Goal: Task Accomplishment & Management: Complete application form

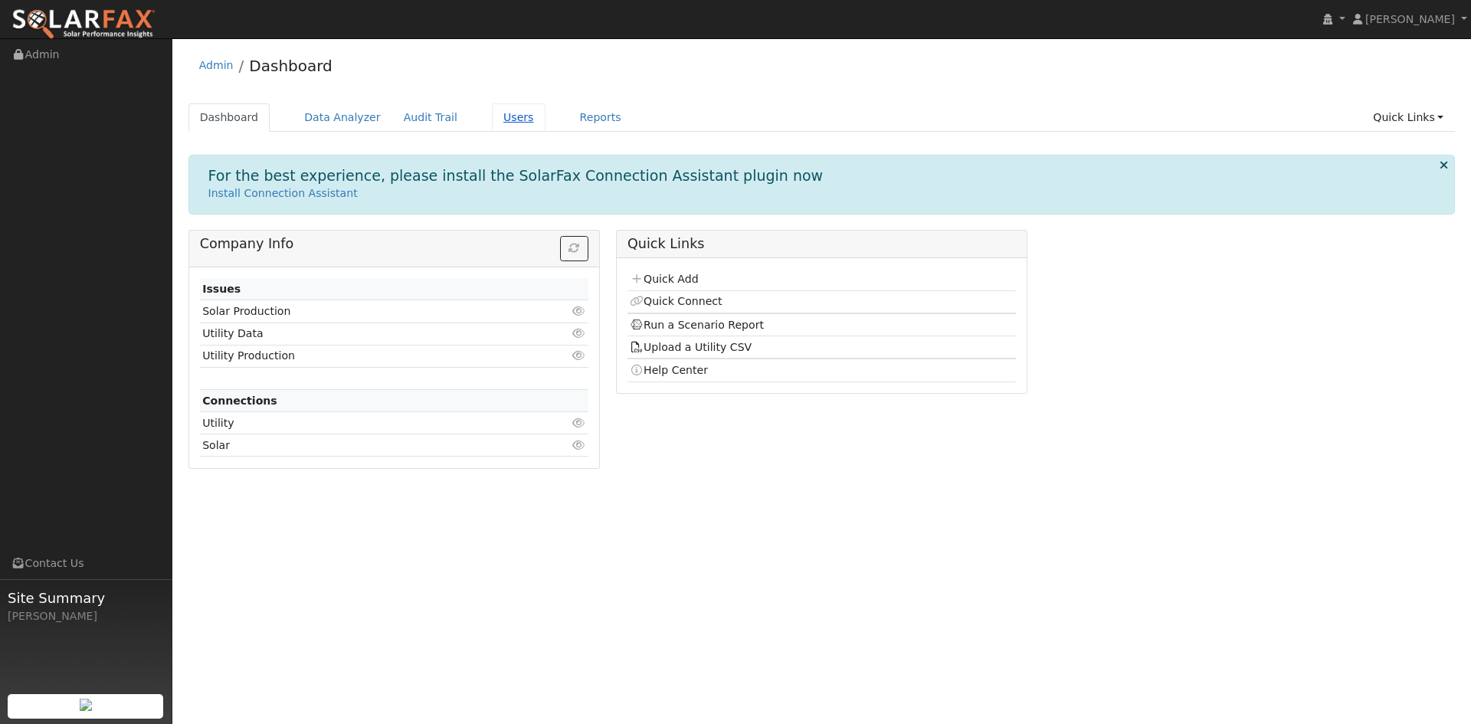
click at [545, 126] on link "Users" at bounding box center [519, 117] width 54 height 28
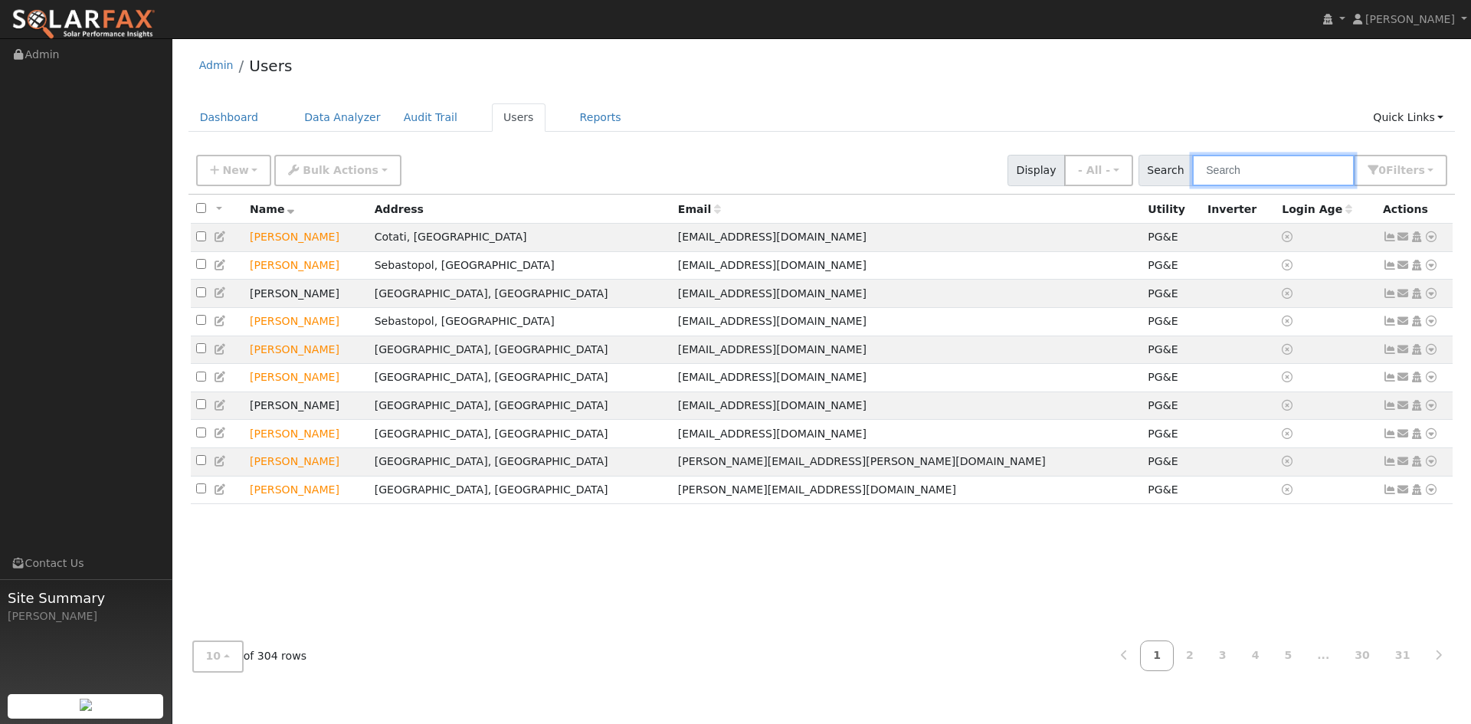
click at [1212, 182] on input "text" at bounding box center [1273, 170] width 162 height 31
paste input "Jon Busman"
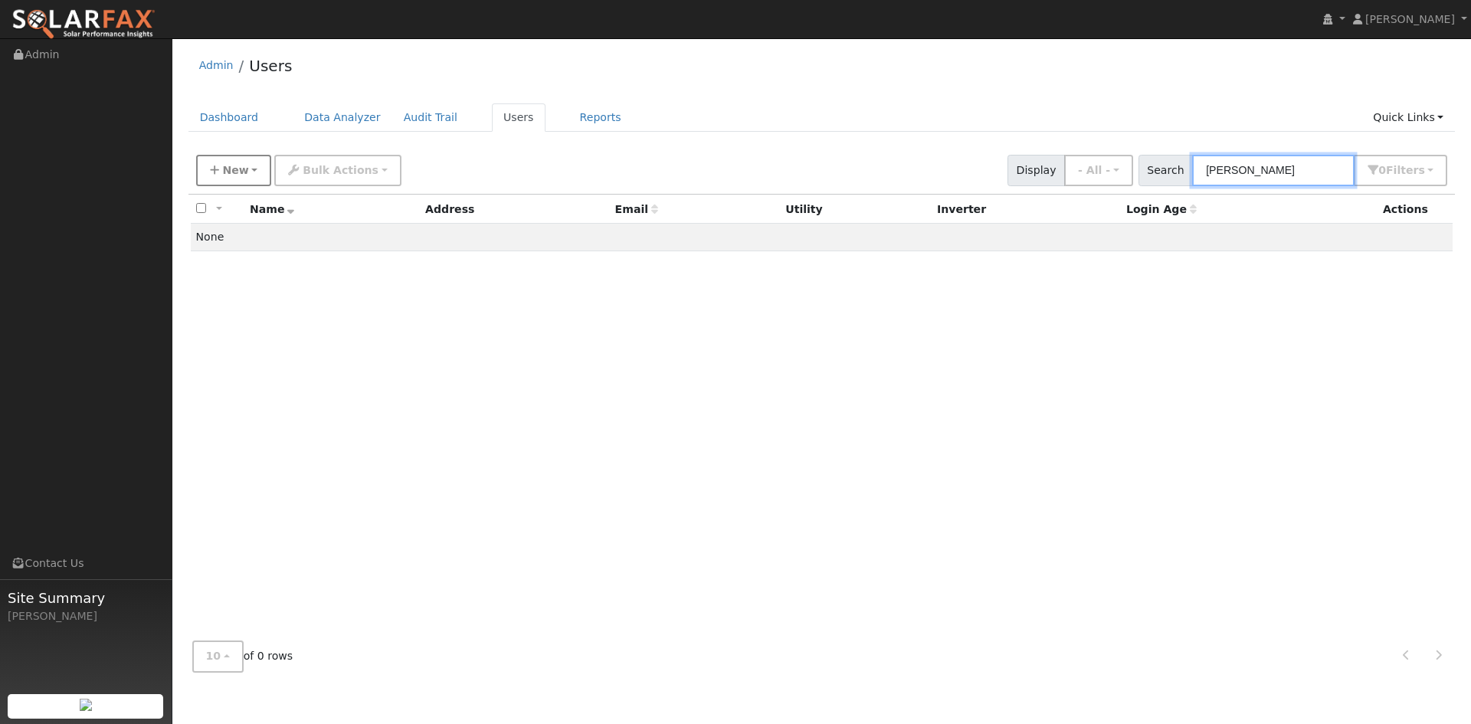
type input "Jon Busman"
click at [244, 176] on span "New" at bounding box center [235, 170] width 26 height 12
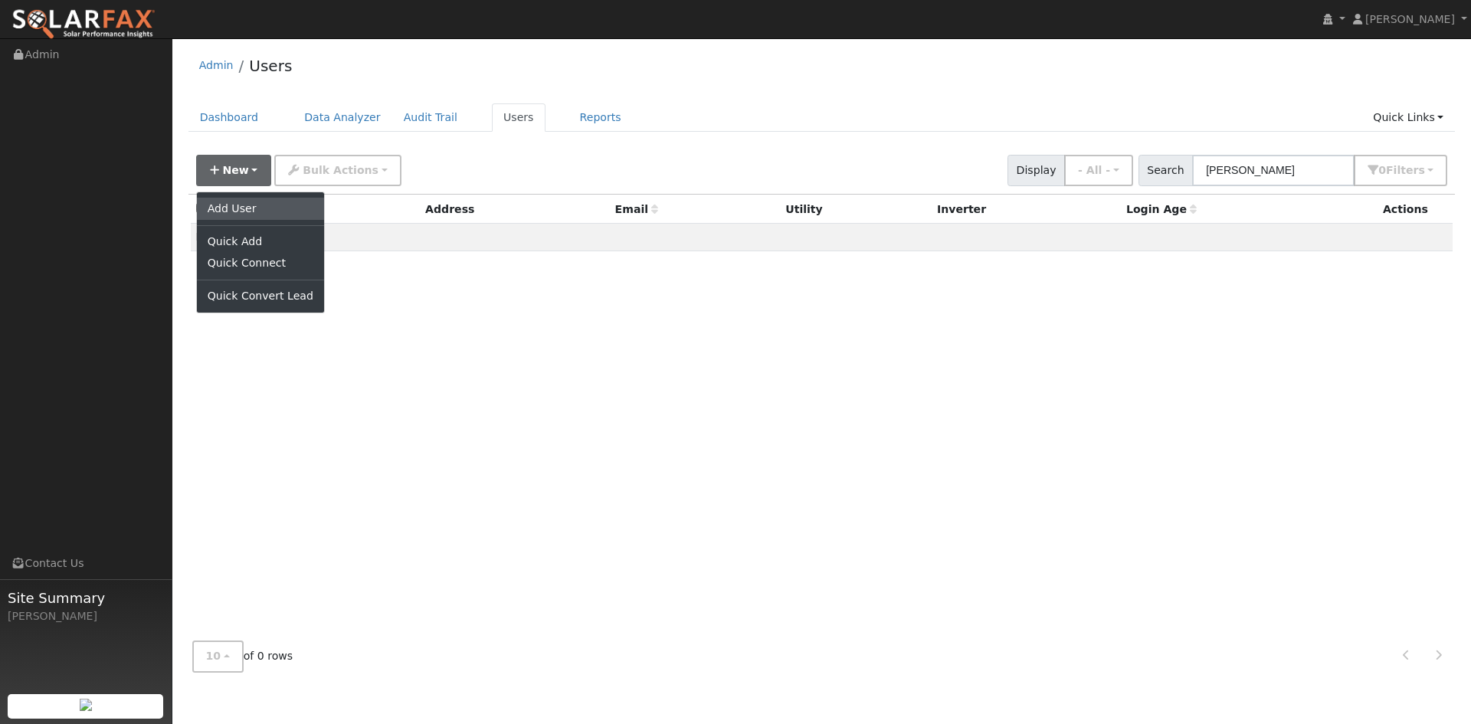
click at [245, 218] on link "Add User" at bounding box center [260, 208] width 127 height 21
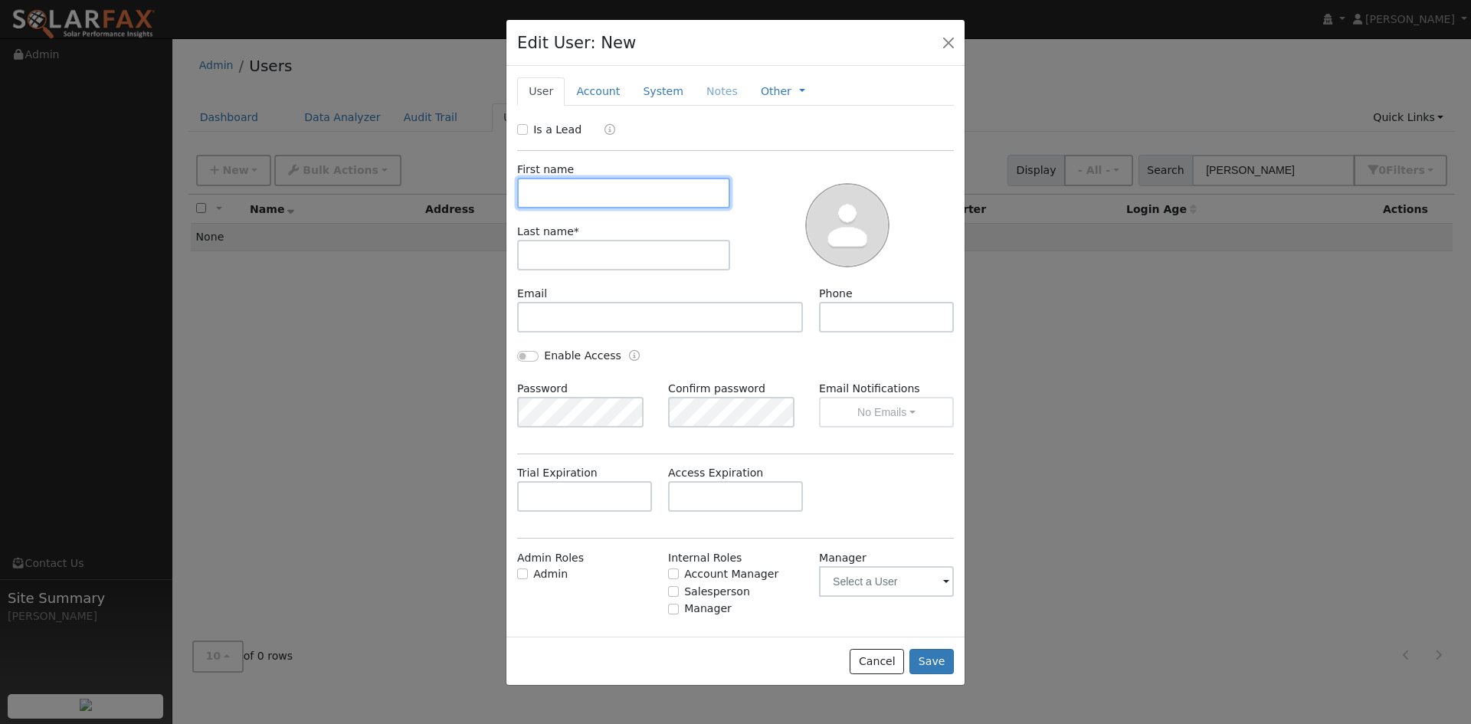
paste input "Jon"
type input "Jon"
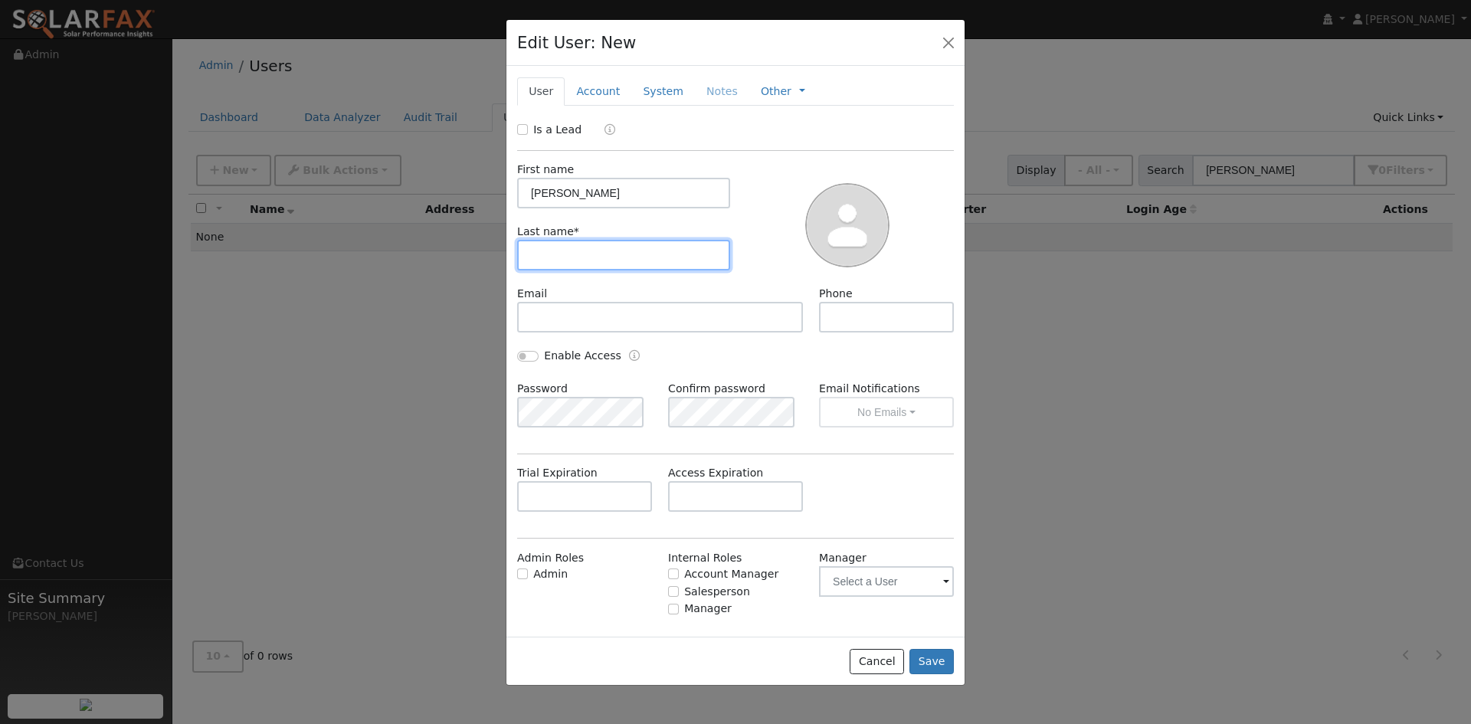
paste input "Busman"
type input "Busman"
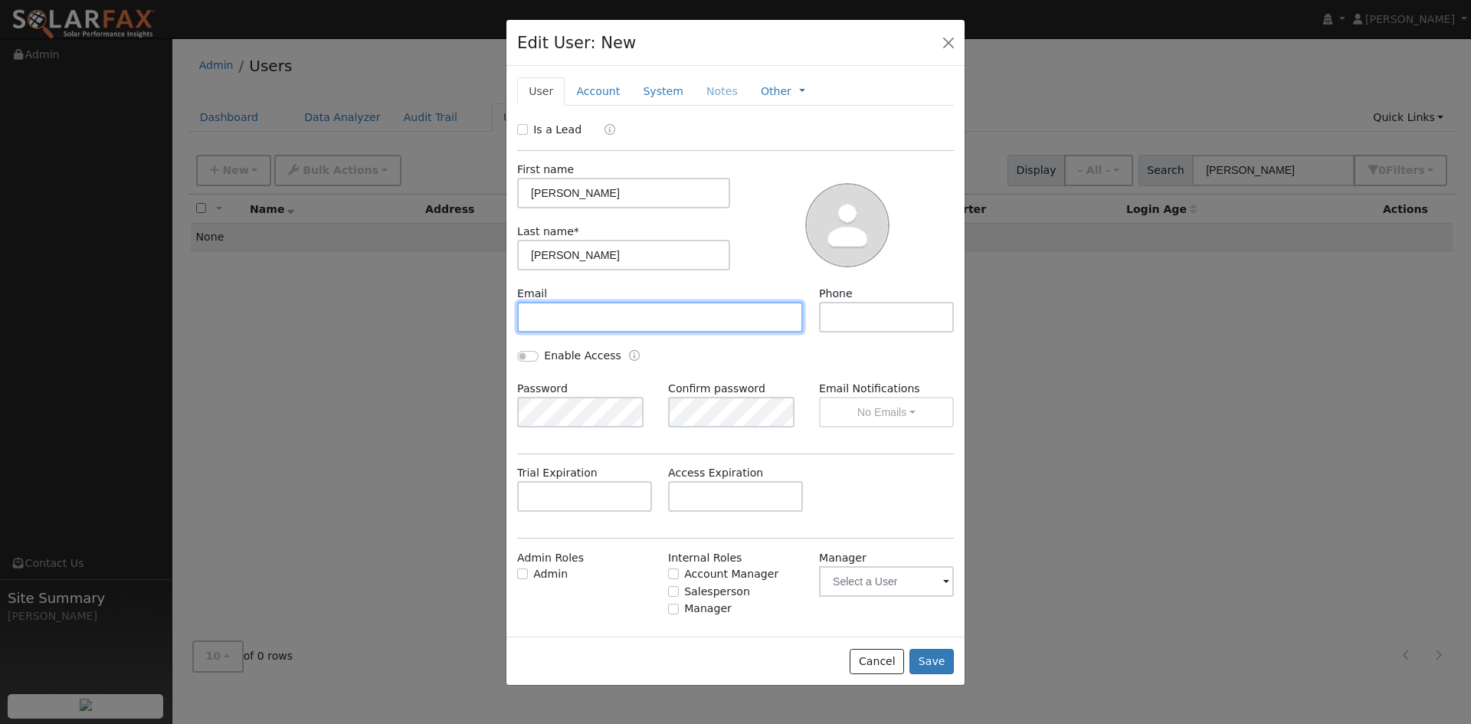
paste input "jonbusman@gmail.com"
type input "jonbusman@gmail.com"
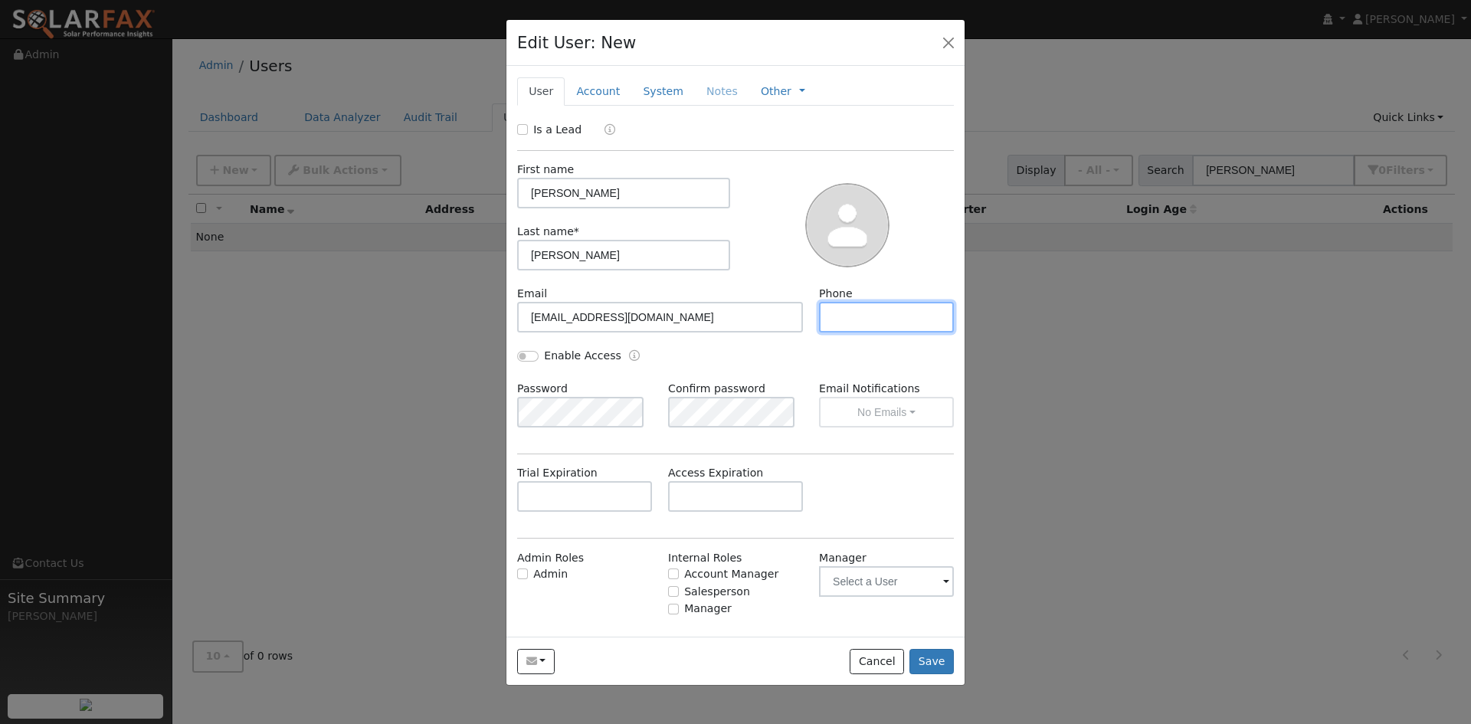
drag, startPoint x: 875, startPoint y: 372, endPoint x: 897, endPoint y: 373, distance: 22.2
click at [875, 332] on input "text" at bounding box center [886, 317] width 135 height 31
paste input "773-456-1962"
type input "773-456-1962"
click at [722, 512] on input "text" at bounding box center [735, 496] width 135 height 31
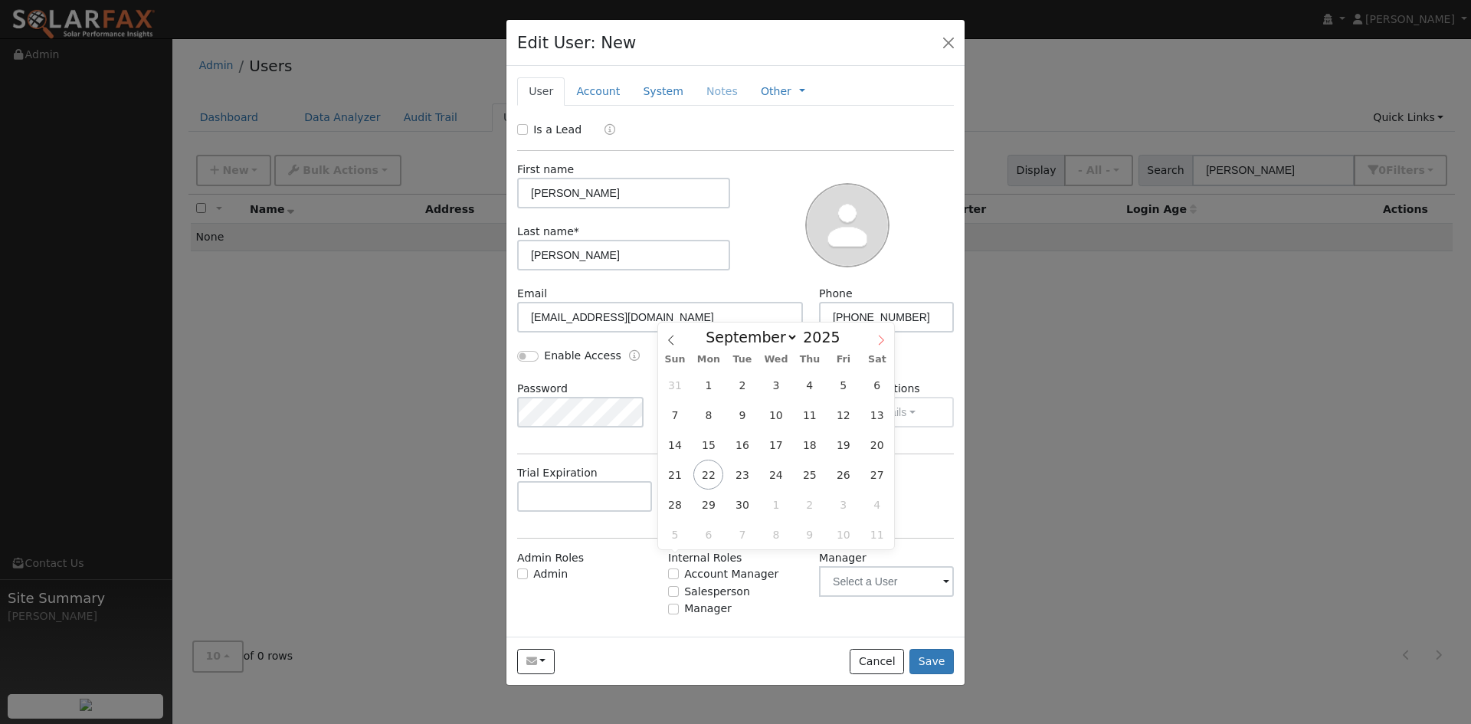
click at [873, 341] on span at bounding box center [881, 336] width 26 height 26
select select "10"
click at [718, 474] on span "17" at bounding box center [708, 475] width 30 height 30
type input "11/17/2025"
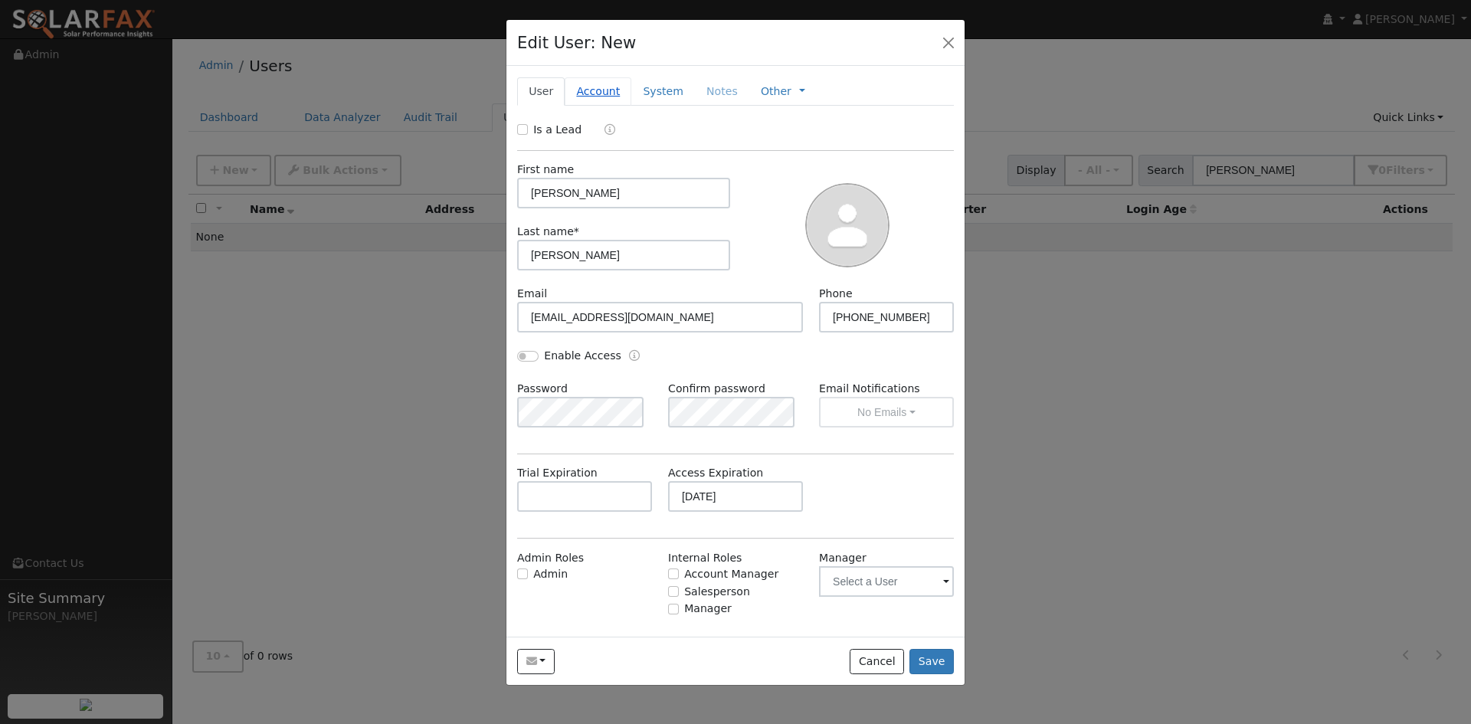
click at [614, 106] on link "Account" at bounding box center [598, 91] width 67 height 28
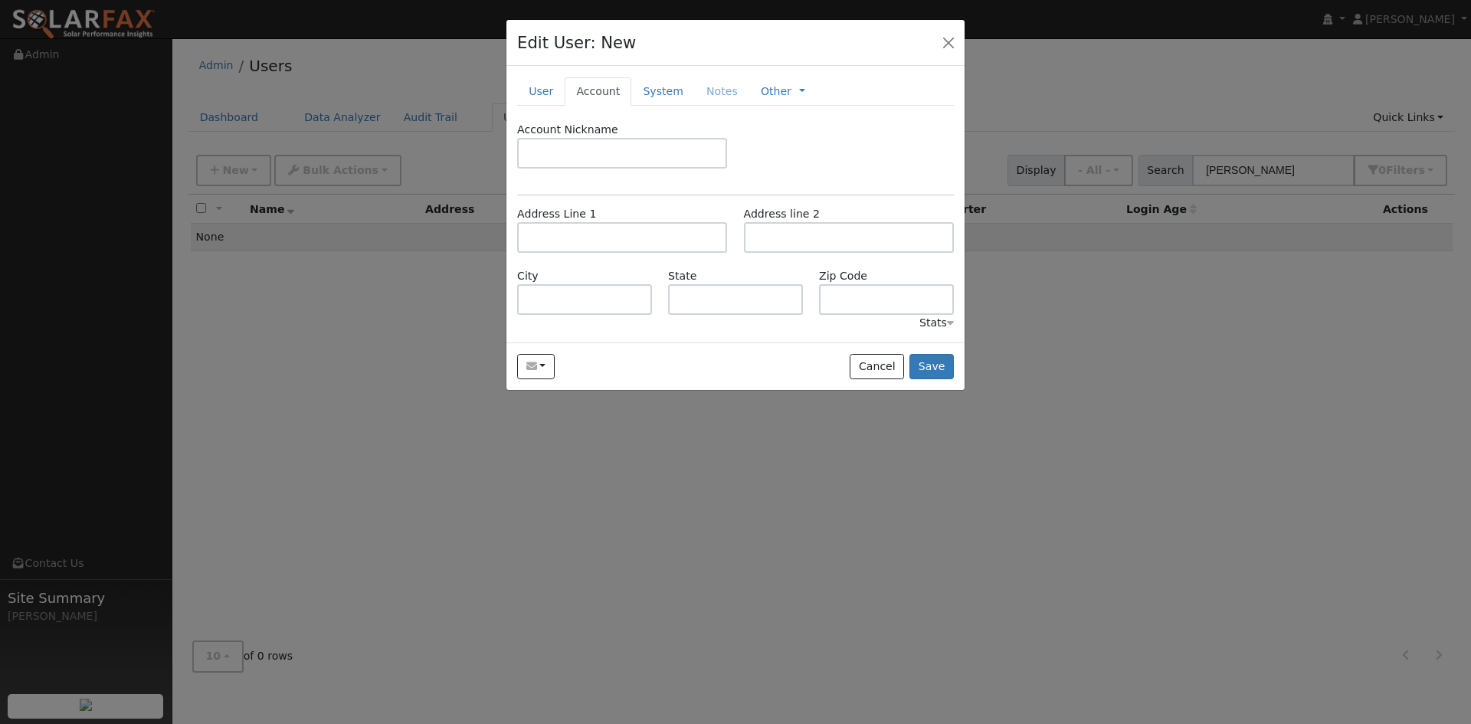
drag, startPoint x: 542, startPoint y: 115, endPoint x: 549, endPoint y: 140, distance: 26.2
click at [542, 106] on link "User" at bounding box center [540, 91] width 47 height 28
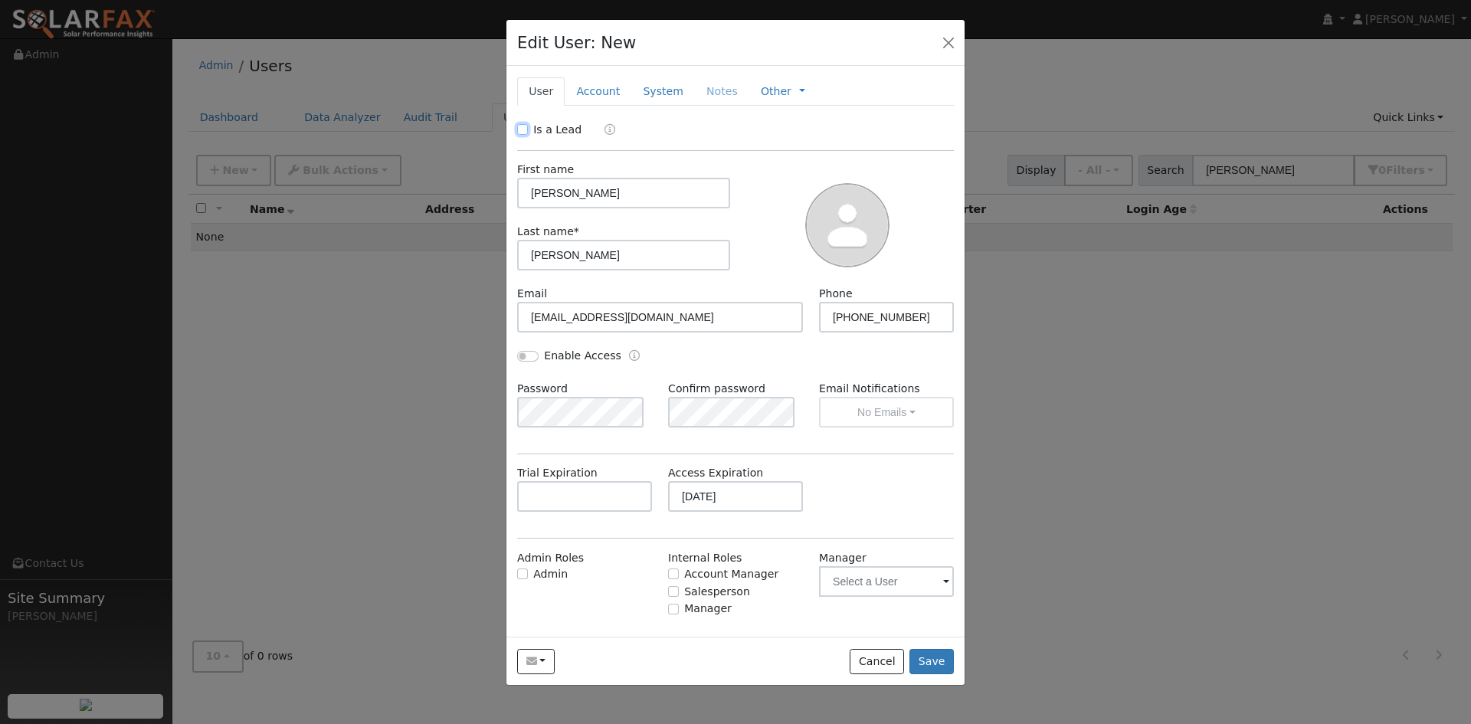
click at [521, 135] on input "Is a Lead" at bounding box center [522, 129] width 11 height 11
checkbox input "true"
click at [594, 106] on link "Account" at bounding box center [598, 91] width 67 height 28
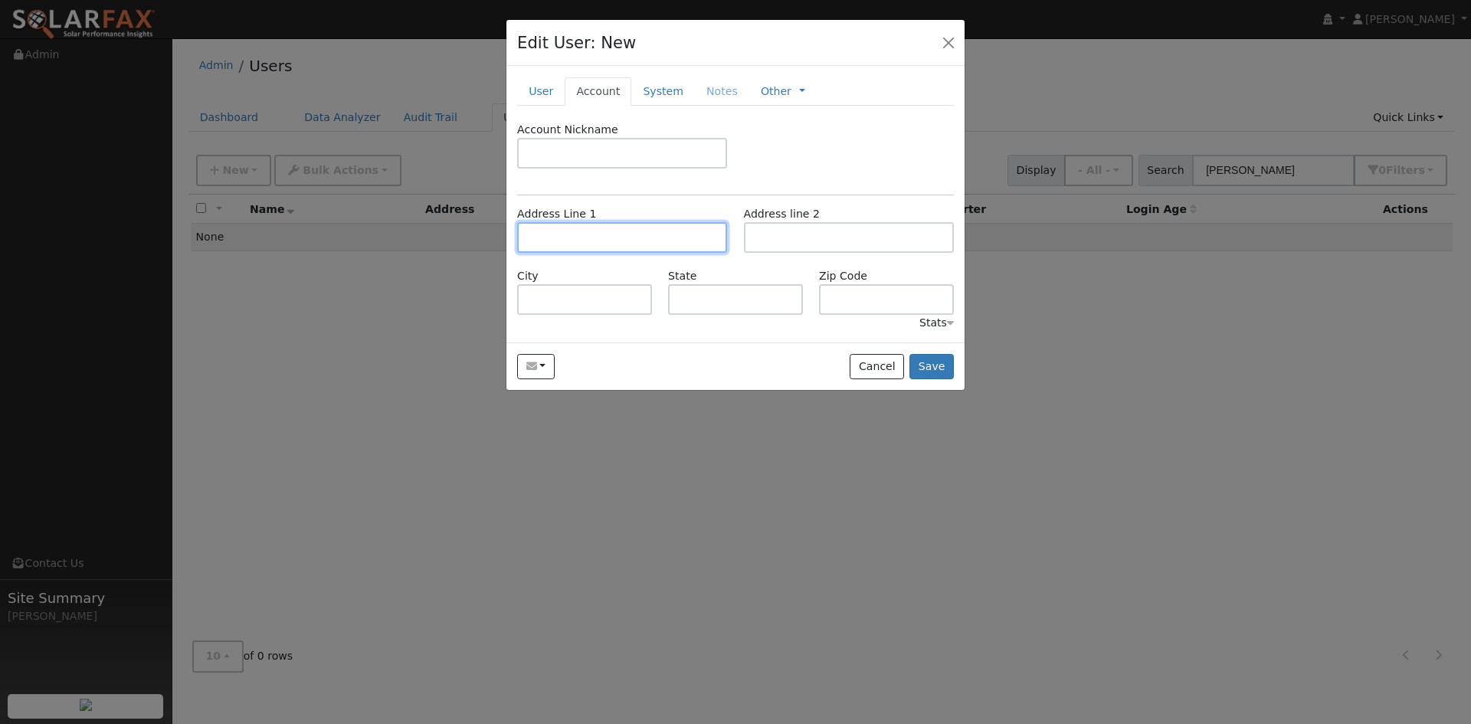
click at [609, 253] on input "text" at bounding box center [622, 237] width 210 height 31
click at [589, 253] on input "text" at bounding box center [622, 237] width 210 height 31
paste input "17 Washington St"
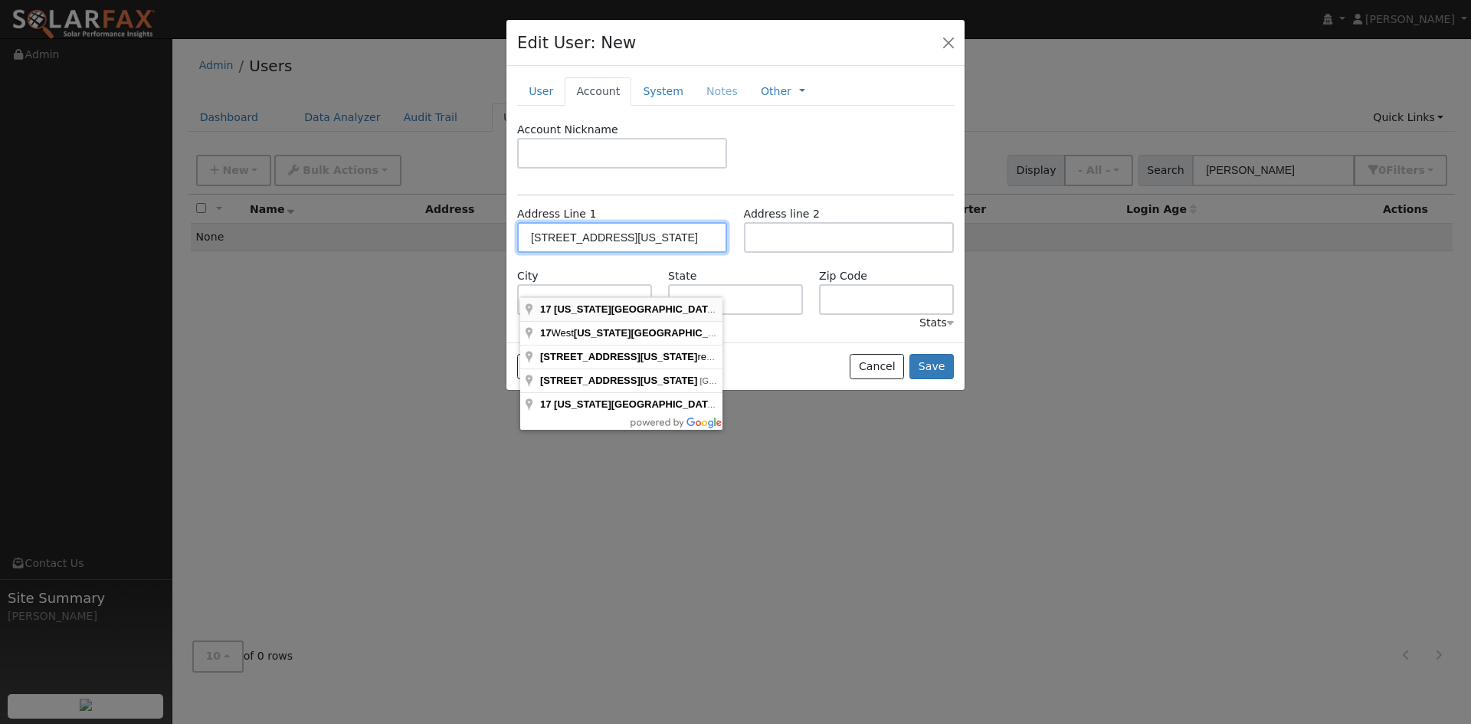
type input "17 Washington Street"
type input "Novato"
type input "CA"
type input "94947"
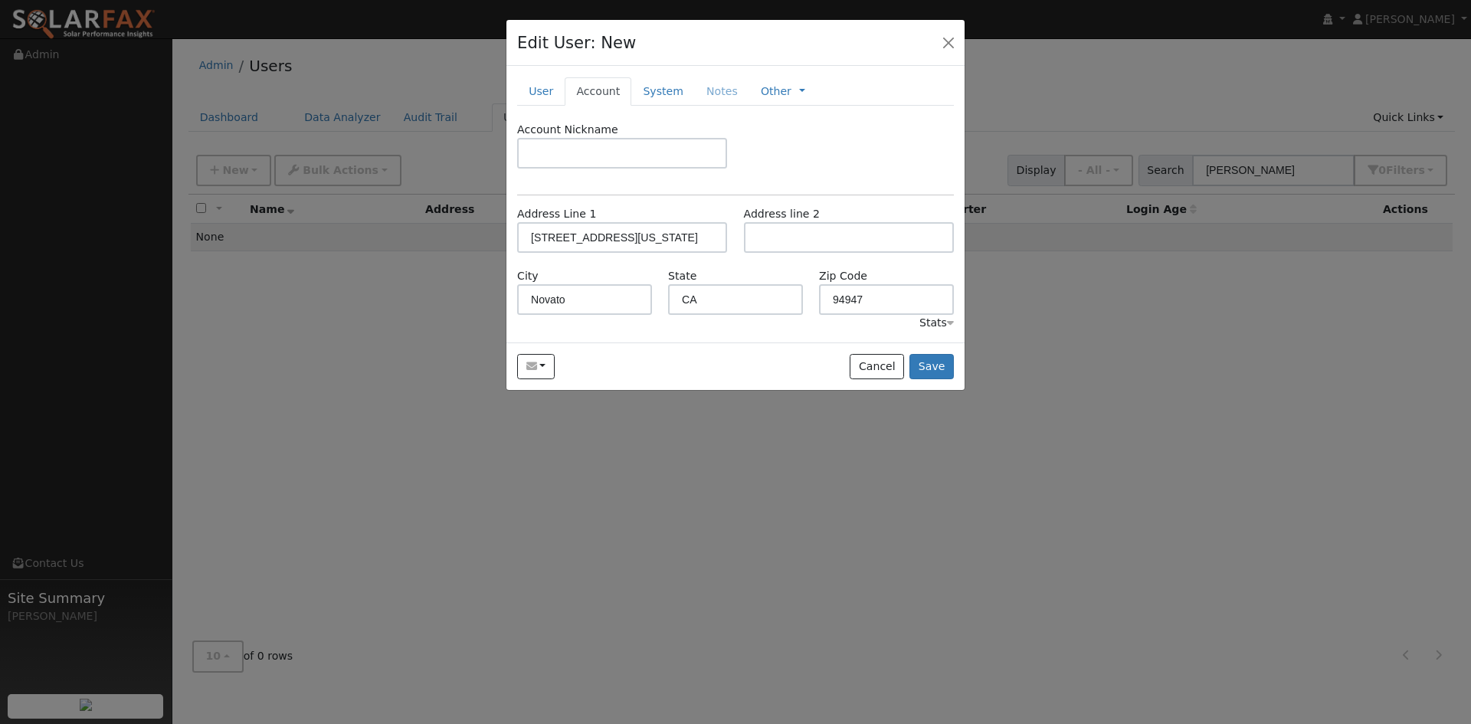
click at [765, 177] on div "Account Nickname" at bounding box center [735, 153] width 453 height 62
click at [695, 106] on link "System" at bounding box center [663, 91] width 64 height 28
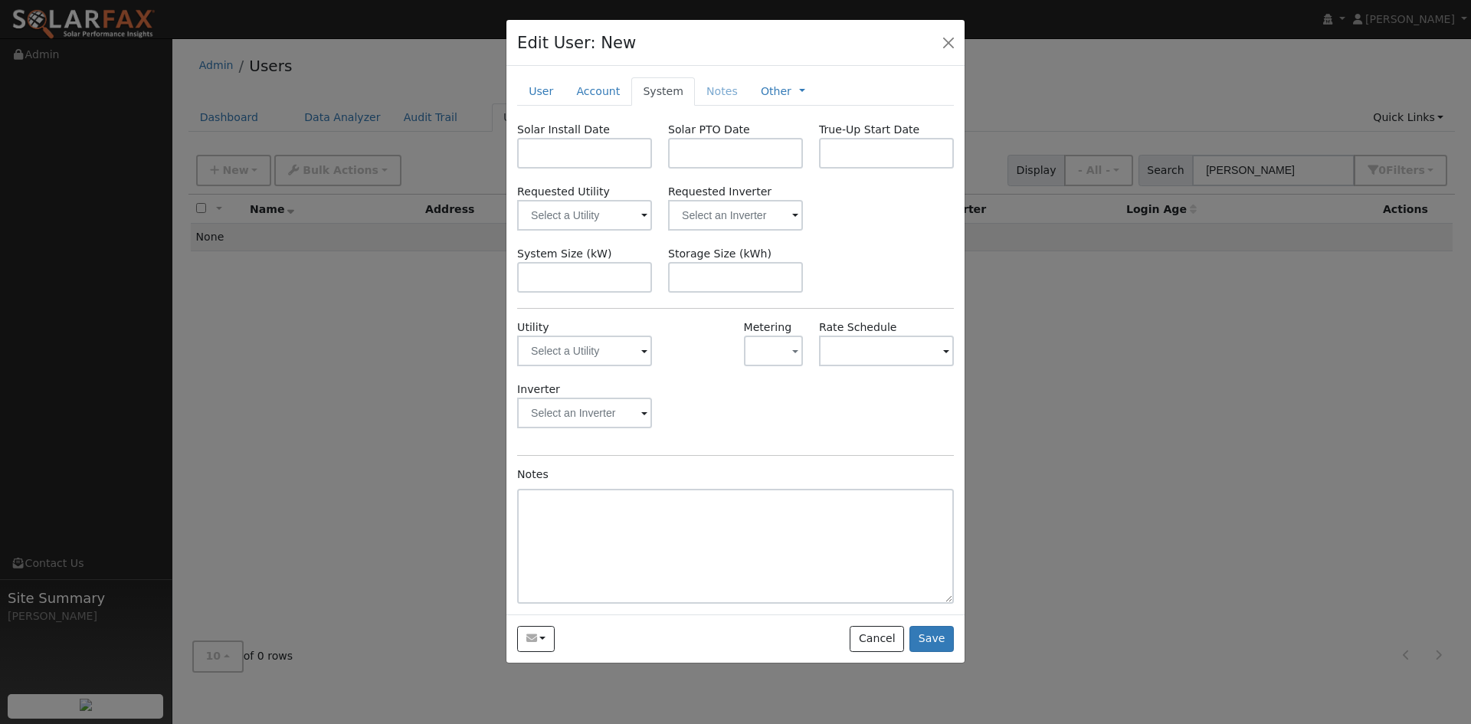
click at [641, 361] on span at bounding box center [644, 352] width 6 height 18
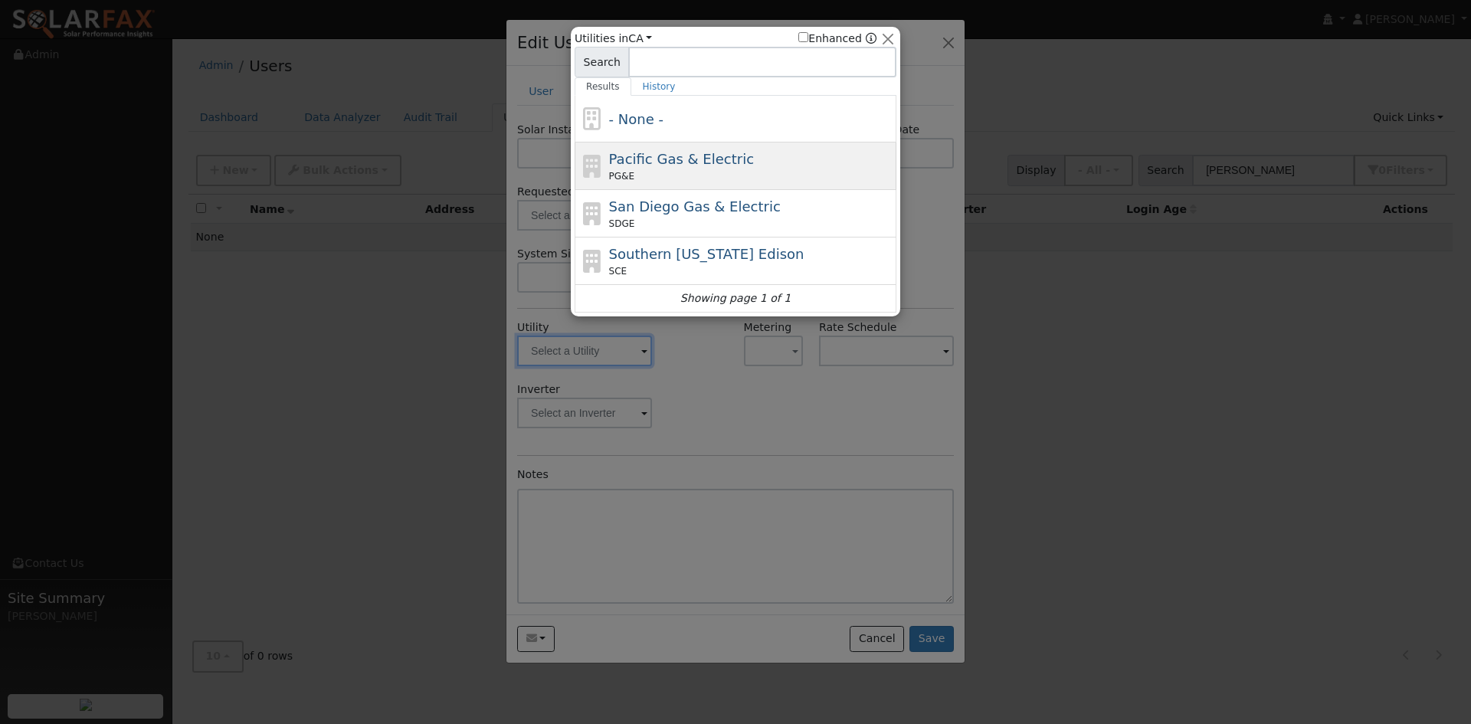
click at [634, 167] on span "Pacific Gas & Electric" at bounding box center [681, 159] width 145 height 16
type input "PG&E"
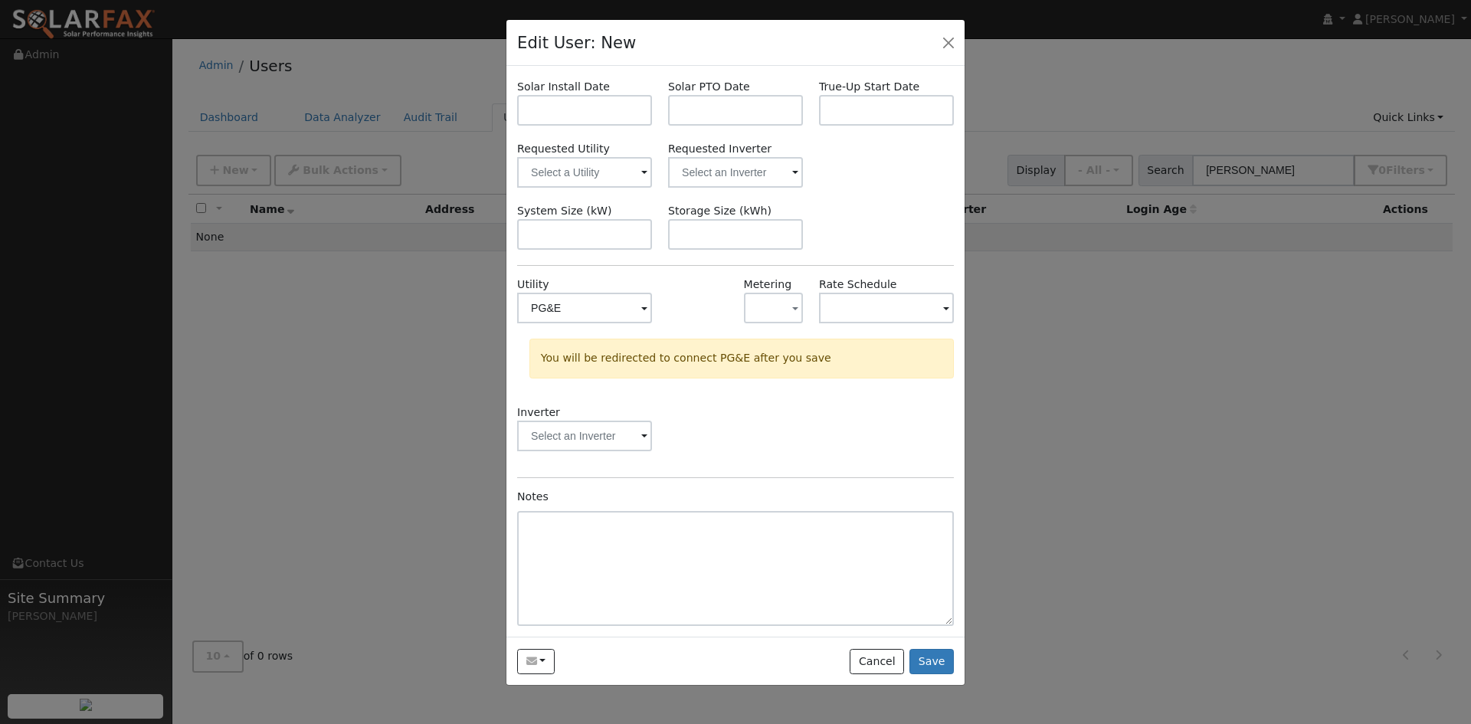
scroll to position [103, 0]
click at [925, 675] on button "Save" at bounding box center [931, 662] width 44 height 26
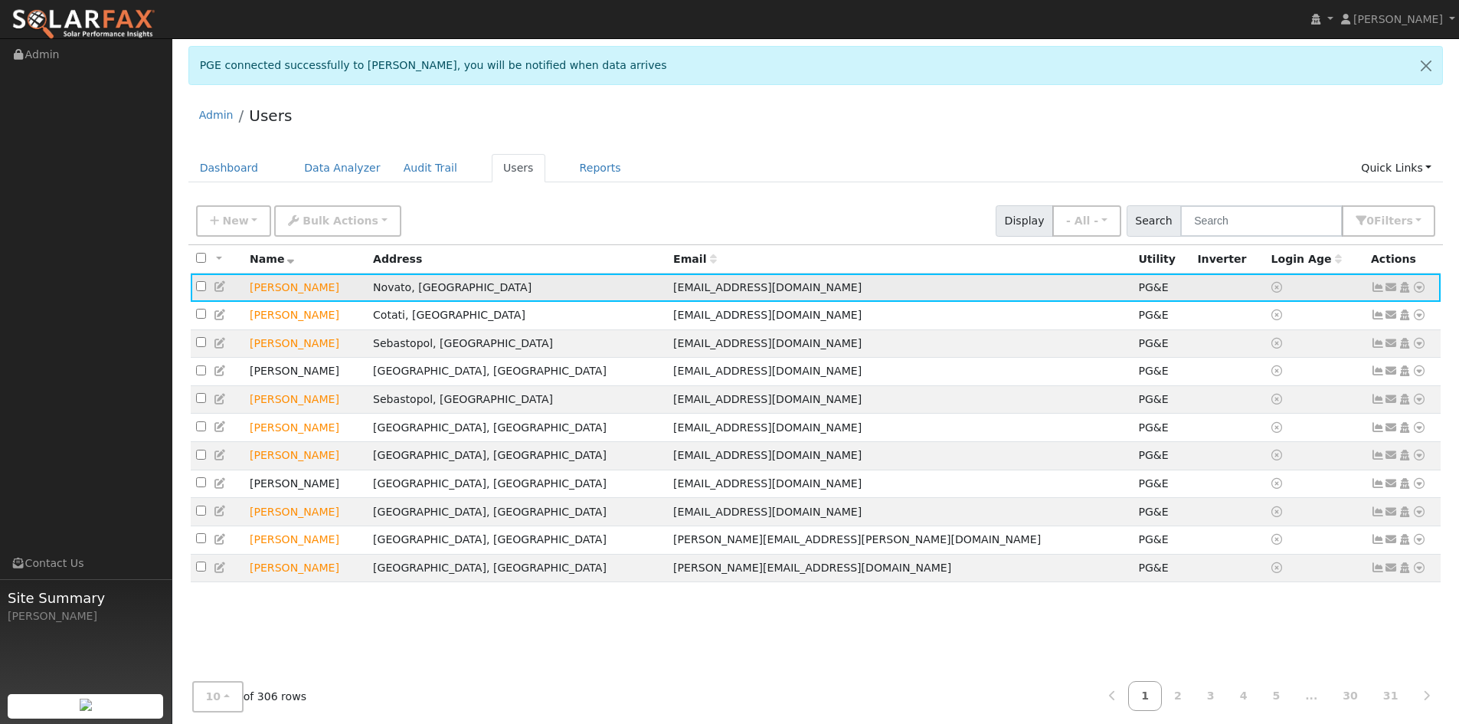
click at [324, 302] on td "[PERSON_NAME]" at bounding box center [305, 287] width 123 height 28
click at [1415, 293] on icon at bounding box center [1420, 287] width 14 height 11
click at [1349, 383] on link "Interval Data" at bounding box center [1375, 372] width 100 height 21
click at [1413, 293] on icon at bounding box center [1420, 287] width 14 height 11
drag, startPoint x: 1181, startPoint y: 150, endPoint x: 977, endPoint y: 136, distance: 205.1
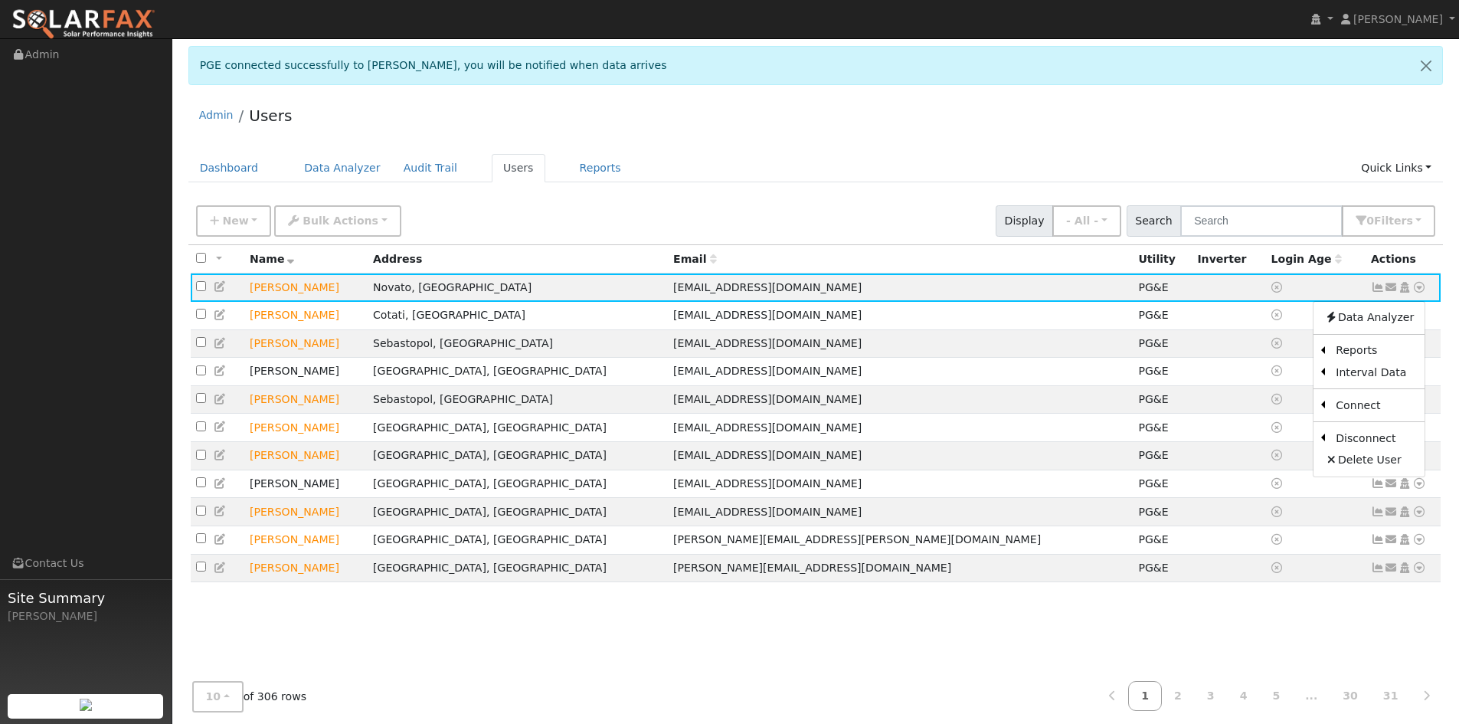
click at [1175, 142] on div "Admin Users" at bounding box center [816, 119] width 1256 height 47
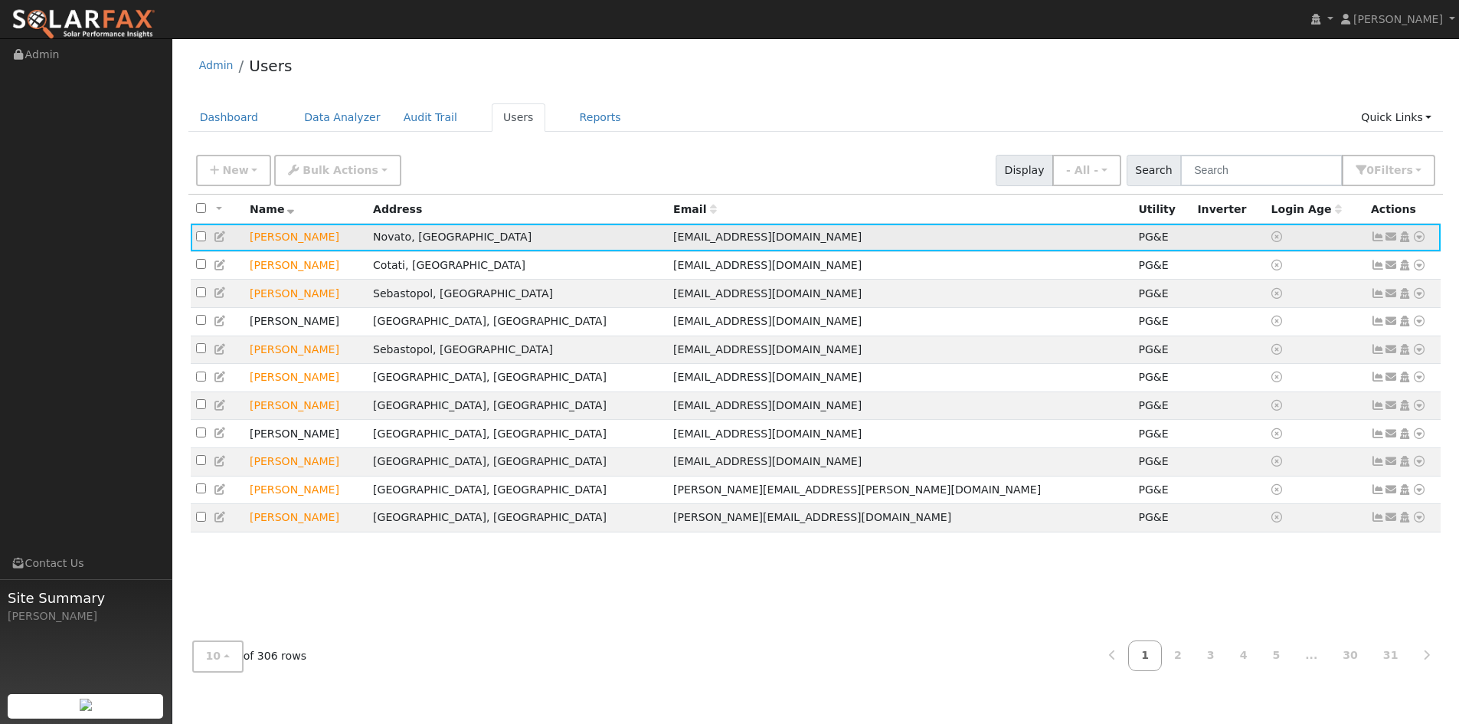
click at [1413, 242] on icon at bounding box center [1420, 236] width 14 height 11
click at [1234, 356] on link "Export to CSV" at bounding box center [1257, 345] width 113 height 21
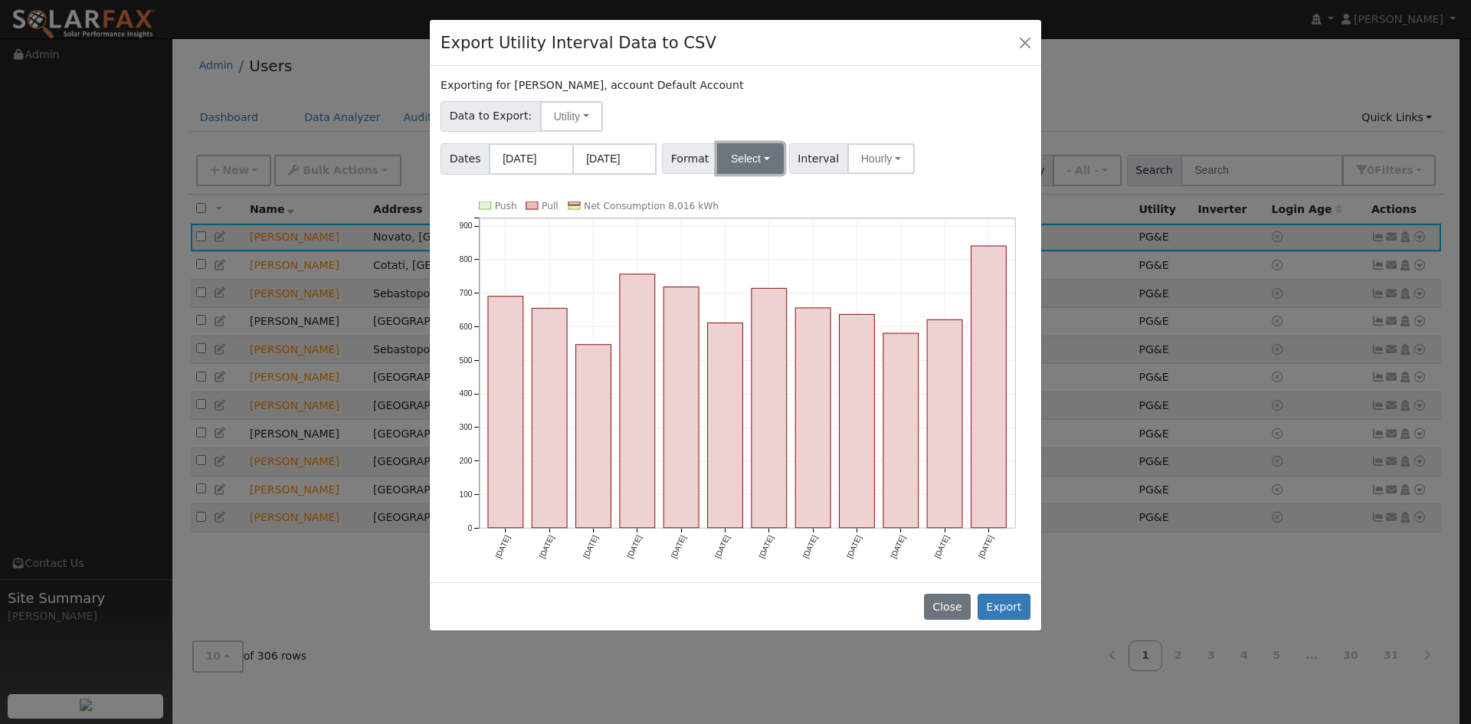
click at [761, 174] on button "Select" at bounding box center [750, 158] width 67 height 31
click at [804, 365] on link "Solargraf" at bounding box center [780, 354] width 110 height 21
click at [1001, 620] on button "Export" at bounding box center [1004, 607] width 53 height 26
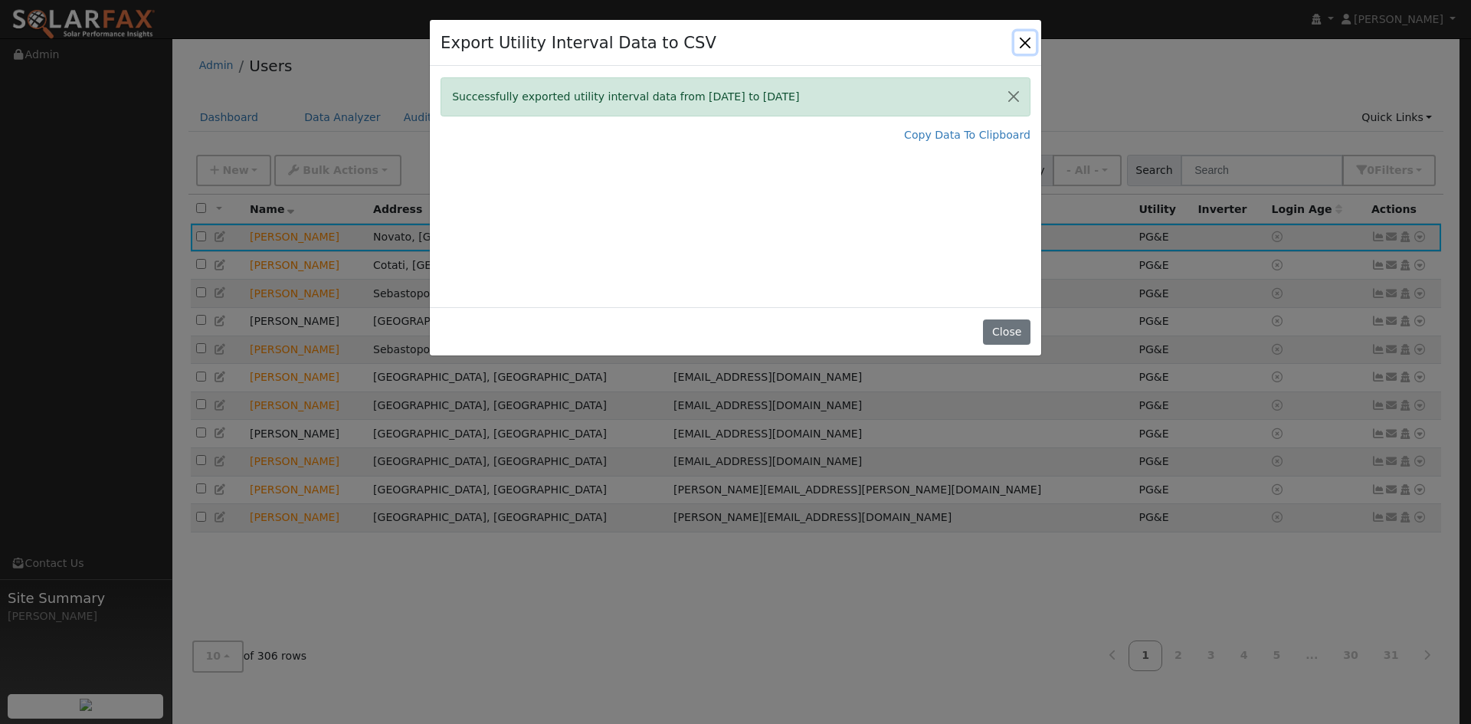
click at [1017, 53] on button "Close" at bounding box center [1024, 41] width 21 height 21
